Goal: Obtain resource: Download file/media

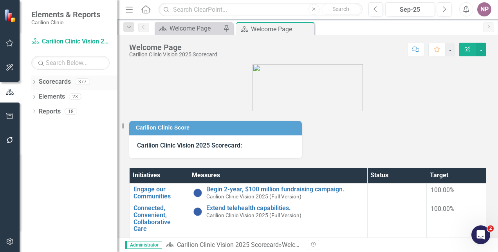
click at [36, 82] on icon "Dropdown" at bounding box center [33, 83] width 5 height 4
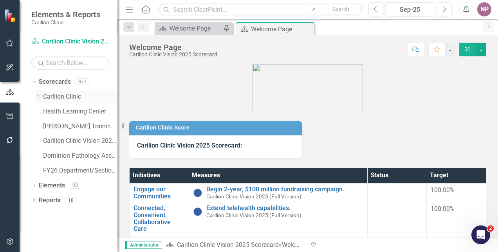
click at [37, 94] on div "Dropdown" at bounding box center [38, 97] width 6 height 7
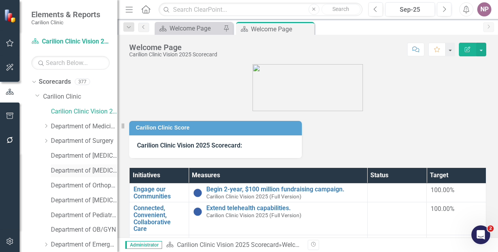
click at [95, 169] on link "Department of [MEDICAL_DATA] Test" at bounding box center [84, 170] width 67 height 9
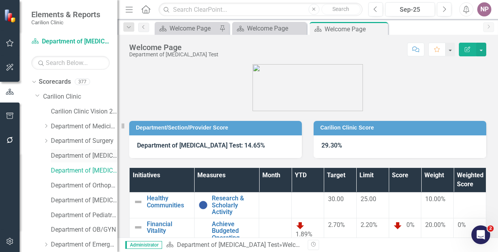
click at [90, 156] on link "Department of [MEDICAL_DATA]" at bounding box center [84, 155] width 67 height 9
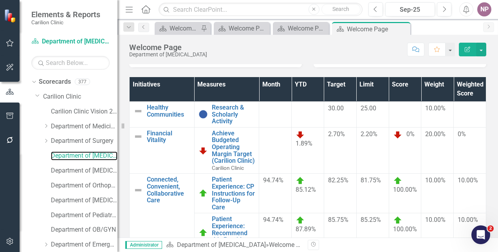
scroll to position [82, 0]
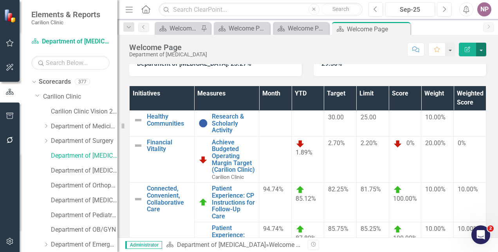
click at [479, 45] on button "button" at bounding box center [481, 50] width 10 height 14
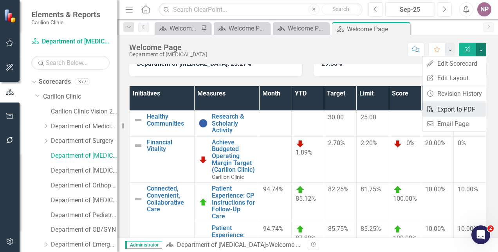
click at [470, 106] on link "PDF Export to PDF" at bounding box center [453, 109] width 63 height 14
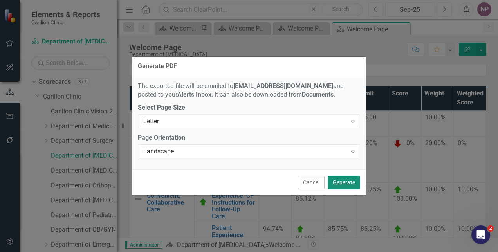
click at [346, 180] on button "Generate" at bounding box center [344, 183] width 32 height 14
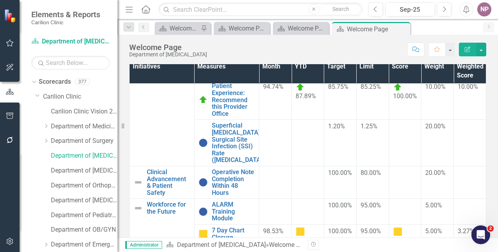
scroll to position [119, 0]
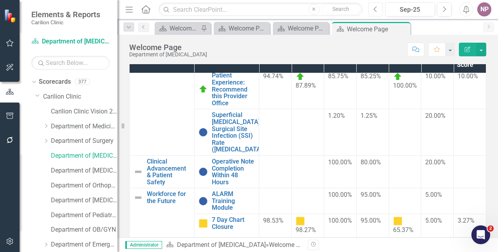
click at [378, 9] on button "Previous" at bounding box center [375, 9] width 14 height 14
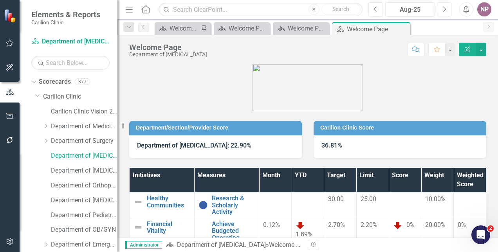
click at [445, 15] on button "Next" at bounding box center [444, 9] width 14 height 14
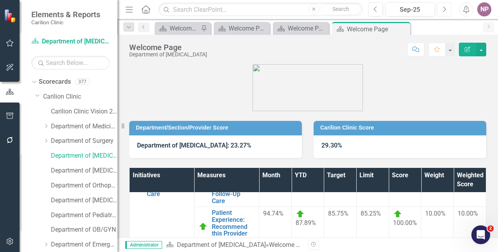
scroll to position [103, 0]
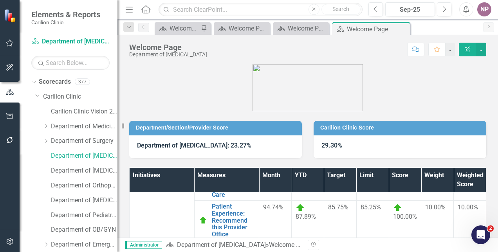
drag, startPoint x: 445, startPoint y: 15, endPoint x: 16, endPoint y: 21, distance: 429.3
click at [16, 21] on img at bounding box center [11, 16] width 14 height 14
